Goal: Navigation & Orientation: Go to known website

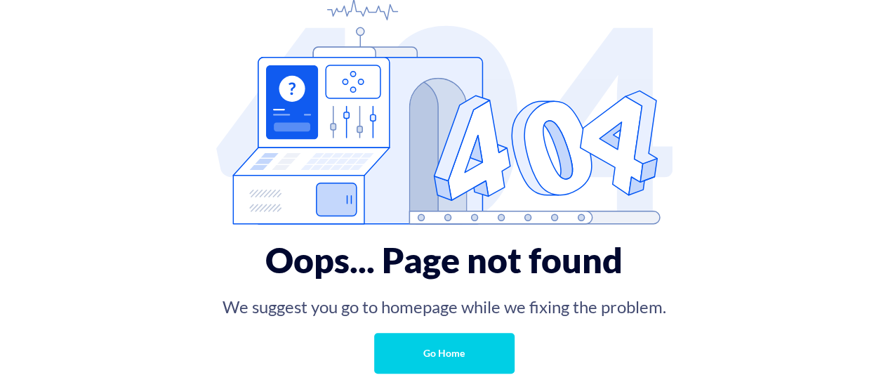
click at [461, 368] on link "Go Home" at bounding box center [444, 353] width 140 height 41
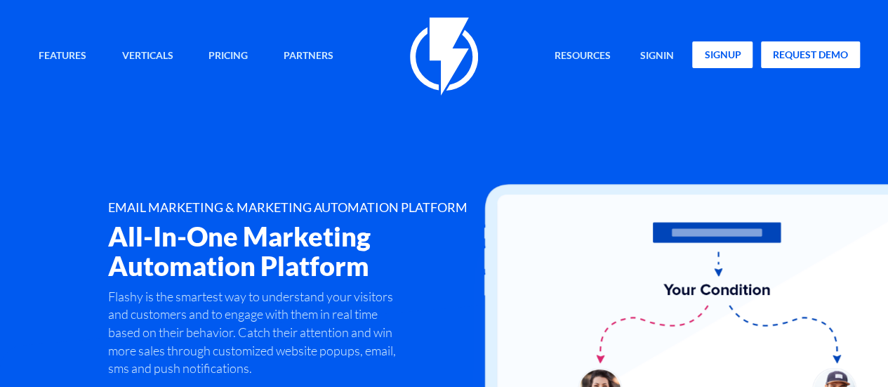
click at [715, 60] on link "signup" at bounding box center [722, 54] width 60 height 27
